Goal: Transaction & Acquisition: Book appointment/travel/reservation

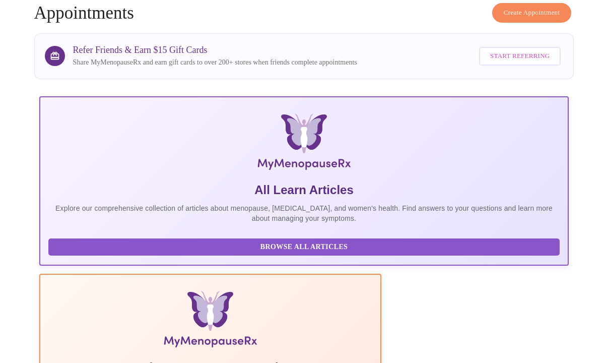
scroll to position [62, 0]
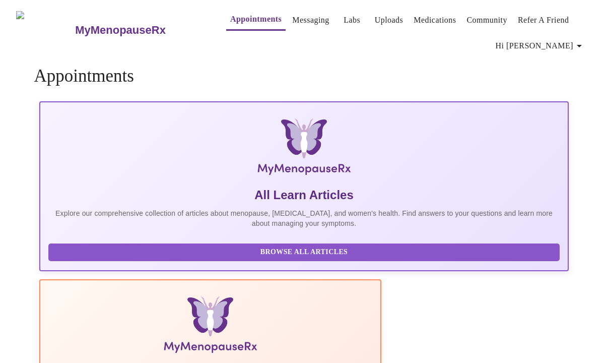
scroll to position [1, 0]
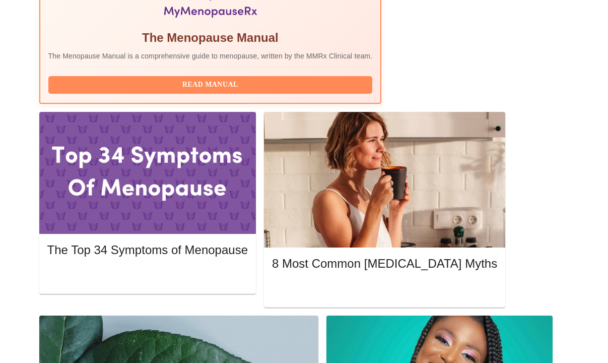
scroll to position [393, 0]
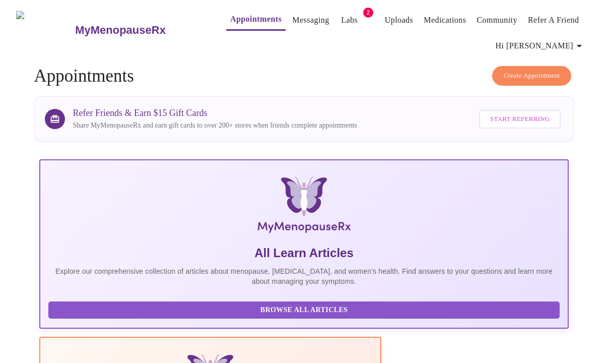
click at [244, 20] on link "Appointments" at bounding box center [255, 19] width 51 height 14
click at [240, 19] on link "Appointments" at bounding box center [255, 19] width 51 height 14
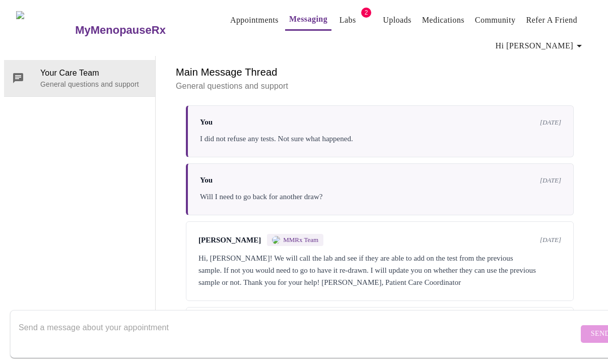
scroll to position [96, 0]
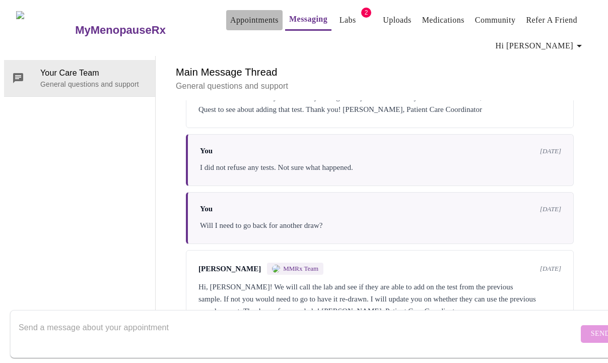
click at [240, 17] on link "Appointments" at bounding box center [254, 20] width 48 height 14
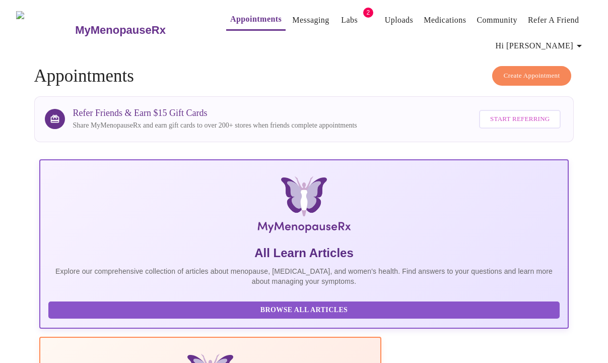
scroll to position [0, 165]
click at [556, 74] on span "Create Appointment" at bounding box center [532, 76] width 56 height 12
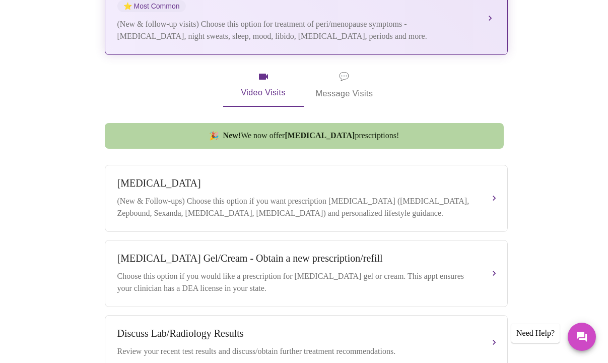
scroll to position [281, 0]
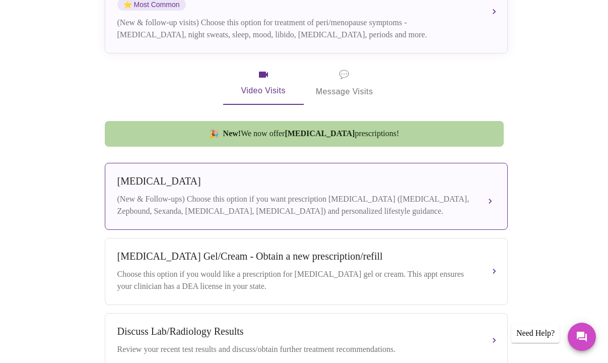
click at [486, 194] on button "Weight Management (New & Follow-ups) Choose this option if you want prescriptio…" at bounding box center [306, 196] width 403 height 67
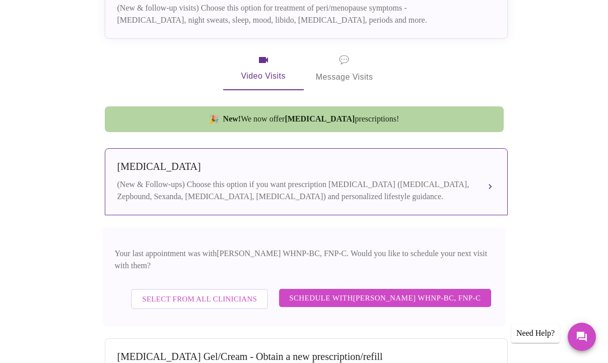
scroll to position [296, 0]
click at [486, 175] on button "Weight Management (New & Follow-ups) Choose this option if you want prescriptio…" at bounding box center [306, 181] width 403 height 67
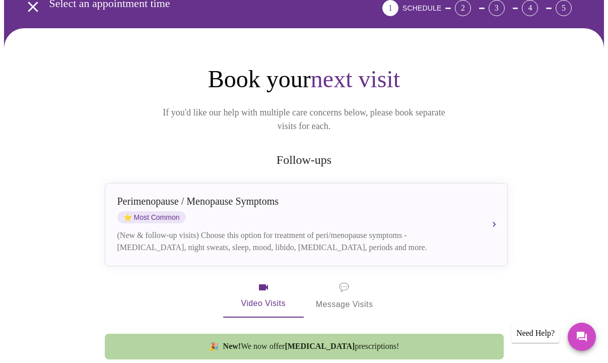
scroll to position [58, 0]
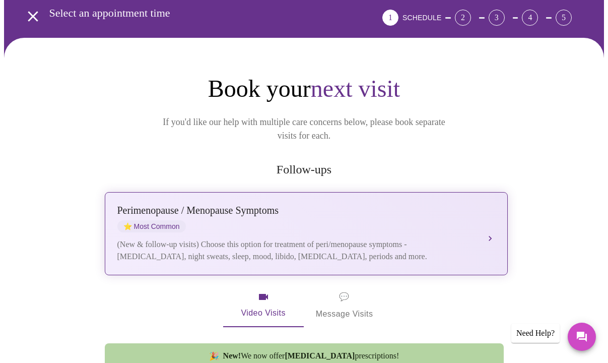
click at [488, 219] on button "Perimenopause / Menopause Symptoms ⭐ Most Common (New & follow-up visits) Choos…" at bounding box center [306, 233] width 403 height 83
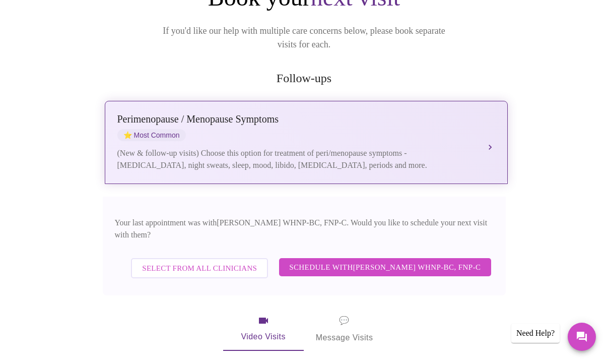
scroll to position [162, 0]
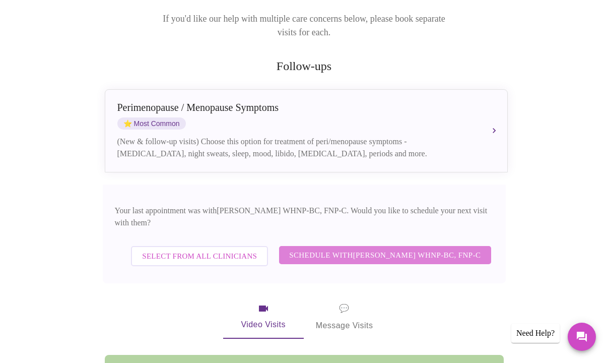
click at [439, 249] on span "Schedule with Jenny Kowalczyk WHNP-BC, FNP-C" at bounding box center [385, 255] width 192 height 13
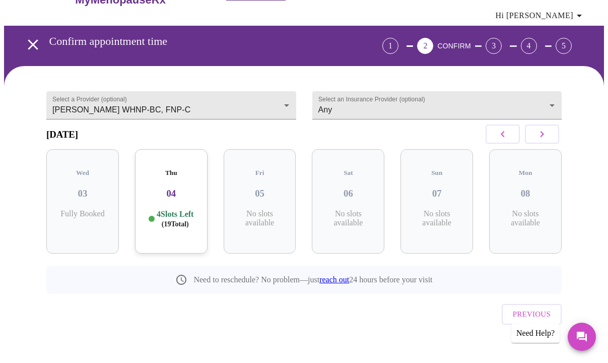
click at [543, 140] on icon "button" at bounding box center [542, 134] width 12 height 12
click at [170, 214] on p "6 Slots Left ( 35 Total)" at bounding box center [175, 219] width 37 height 20
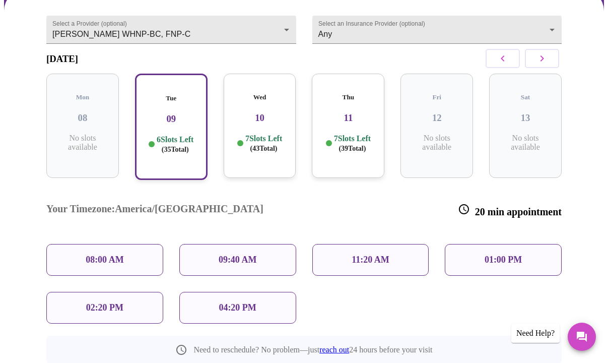
scroll to position [106, 0]
click at [261, 140] on p "7 Slots Left ( 43 Total)" at bounding box center [263, 143] width 37 height 20
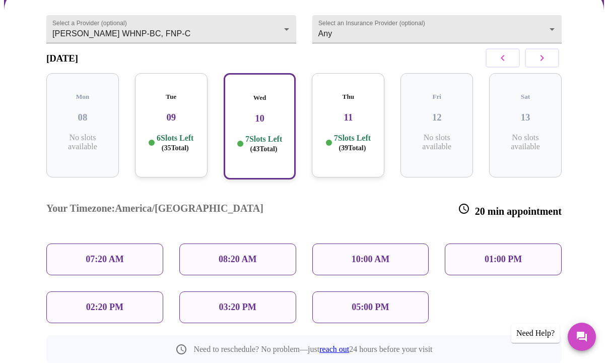
click at [91, 302] on p "02:20 PM" at bounding box center [104, 307] width 37 height 11
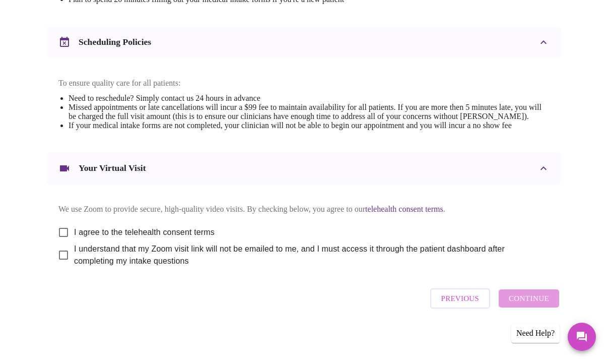
scroll to position [380, 0]
click at [57, 243] on input "I agree to the telehealth consent terms" at bounding box center [63, 232] width 21 height 21
checkbox input "true"
click at [58, 266] on input "I understand that my Zoom visit link will not be emailed to me, and I must acce…" at bounding box center [63, 254] width 21 height 21
checkbox input "true"
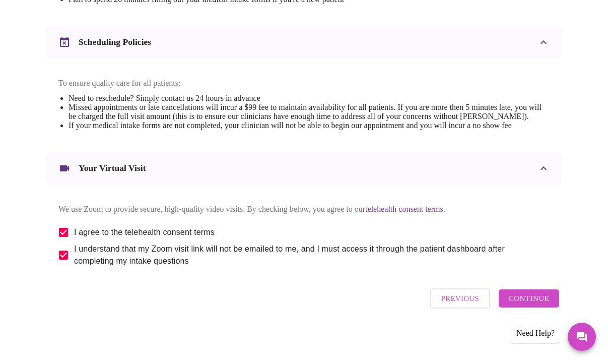
click at [547, 304] on span "Continue" at bounding box center [529, 298] width 40 height 13
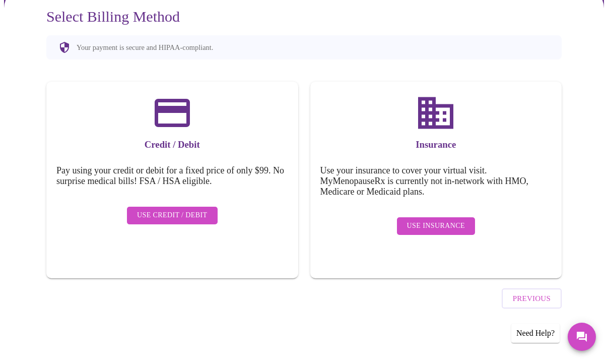
scroll to position [80, 0]
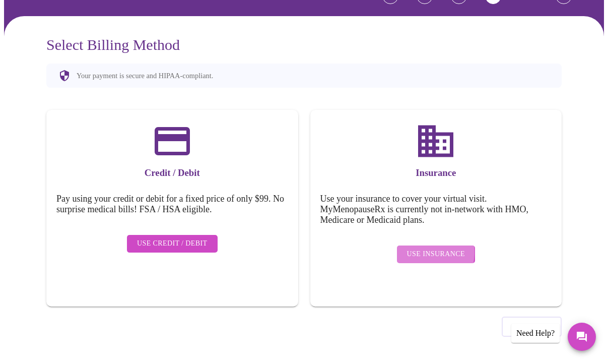
click at [421, 248] on span "Use Insurance" at bounding box center [436, 254] width 58 height 13
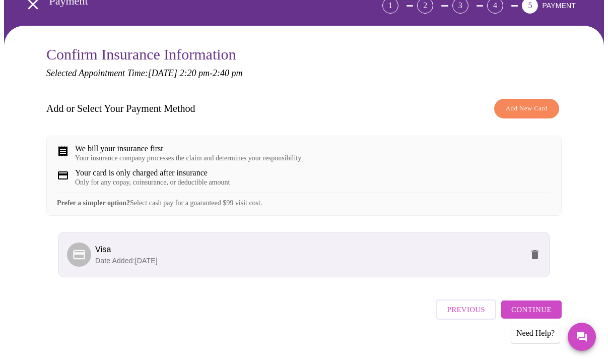
scroll to position [89, 0]
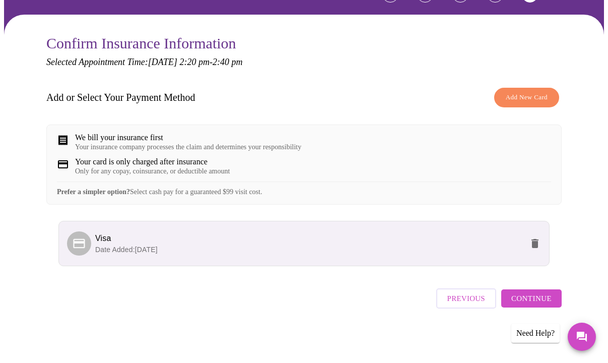
click at [527, 304] on span "Continue" at bounding box center [532, 298] width 40 height 13
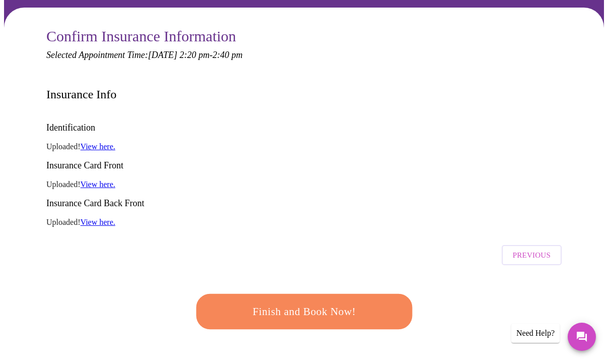
click at [341, 302] on span "Finish and Book Now!" at bounding box center [305, 311] width 188 height 19
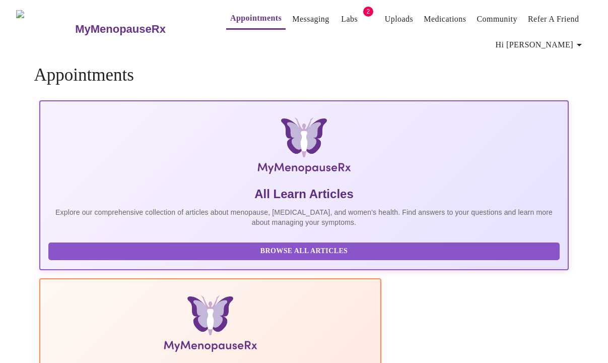
scroll to position [89, 0]
